Goal: Task Accomplishment & Management: Complete application form

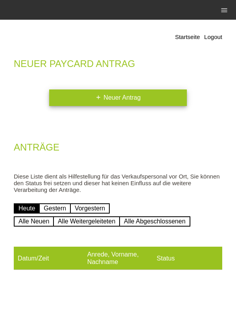
click at [169, 105] on link "add Neuer Antrag" at bounding box center [118, 97] width 138 height 17
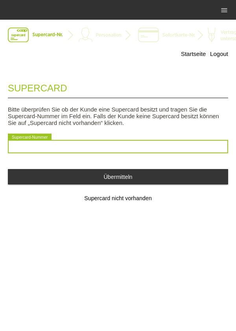
click at [21, 152] on input "text" at bounding box center [118, 146] width 220 height 13
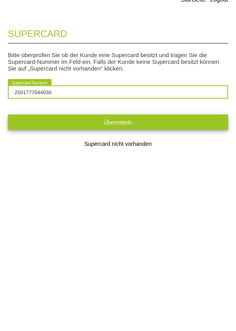
type input "2501777044030"
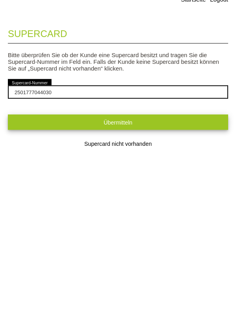
click at [158, 182] on button "Übermitteln" at bounding box center [118, 176] width 220 height 15
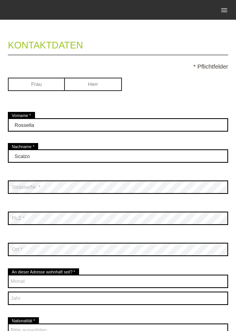
scroll to position [42, 0]
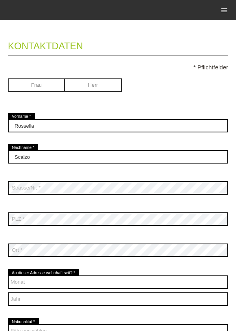
click at [42, 88] on input "radio" at bounding box center [36, 84] width 57 height 12
radio input "true"
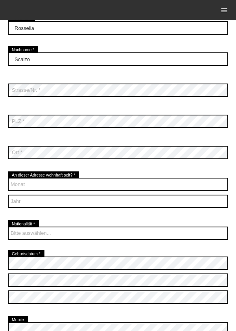
scroll to position [144, 0]
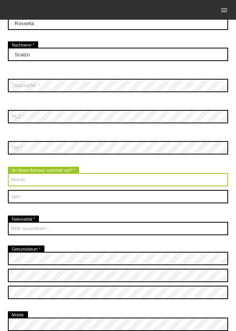
click at [118, 185] on select "Monat 01 02 03 04 05 06 07 08 09 10 11 12" at bounding box center [118, 179] width 220 height 13
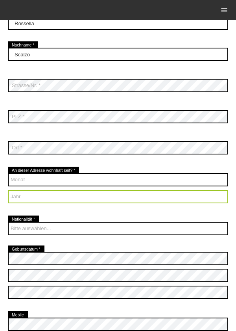
click at [121, 202] on select "Jahr 2025 2024 2023 2022 2021 2020 2019 2018 2017 2016" at bounding box center [118, 196] width 220 height 13
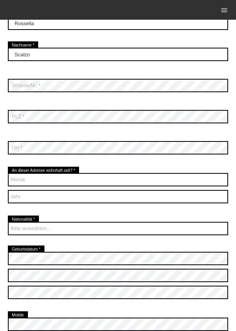
click at [131, 216] on div "Bitte auswählen... [GEOGRAPHIC_DATA] [GEOGRAPHIC_DATA] [GEOGRAPHIC_DATA] [GEOGR…" at bounding box center [118, 228] width 220 height 29
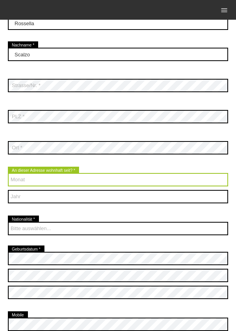
click at [129, 181] on select "Monat 01 02 03 04 05 06 07 08 09 10 11 12" at bounding box center [118, 179] width 220 height 13
select select "06"
click at [8, 173] on select "Monat 01 02 03 04 05 06 07 08 09 10 11 12" at bounding box center [118, 179] width 220 height 13
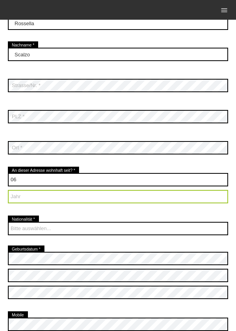
click at [89, 194] on select "Jahr 2025 2024 2023 2022 2021 2020 2019 2018 2017 2016" at bounding box center [118, 196] width 220 height 13
select select "2011"
click at [8, 190] on select "Jahr 2025 2024 2023 2022 2021 2020 2019 2018 2017 2016" at bounding box center [118, 196] width 220 height 13
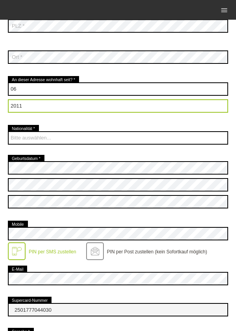
scroll to position [234, 0]
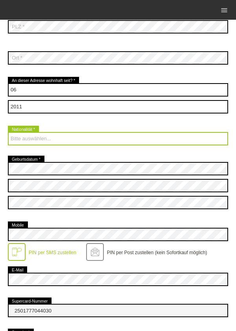
click at [97, 141] on select "Bitte auswählen... [GEOGRAPHIC_DATA] [GEOGRAPHIC_DATA] [GEOGRAPHIC_DATA] [GEOGR…" at bounding box center [118, 138] width 220 height 13
select select "IT"
click at [8, 133] on select "Bitte auswählen... [GEOGRAPHIC_DATA] [GEOGRAPHIC_DATA] [GEOGRAPHIC_DATA] [GEOGR…" at bounding box center [118, 138] width 220 height 13
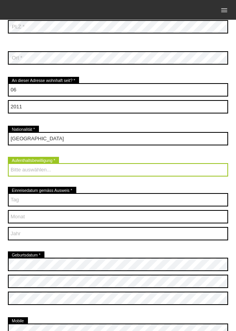
click at [143, 176] on select "Bitte auswählen... C B B - Flüchtlingsstatus Andere" at bounding box center [118, 169] width 220 height 13
select select "C"
click at [8, 164] on select "Bitte auswählen... C B B - Flüchtlingsstatus Andere" at bounding box center [118, 169] width 220 height 13
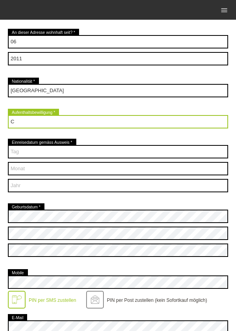
scroll to position [283, 0]
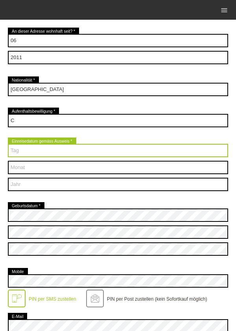
click at [135, 148] on select "Tag 01 02 03 04 05 06 07 08 09 10 11 12 13 14 15 16 17" at bounding box center [118, 150] width 220 height 13
